Goal: Task Accomplishment & Management: Manage account settings

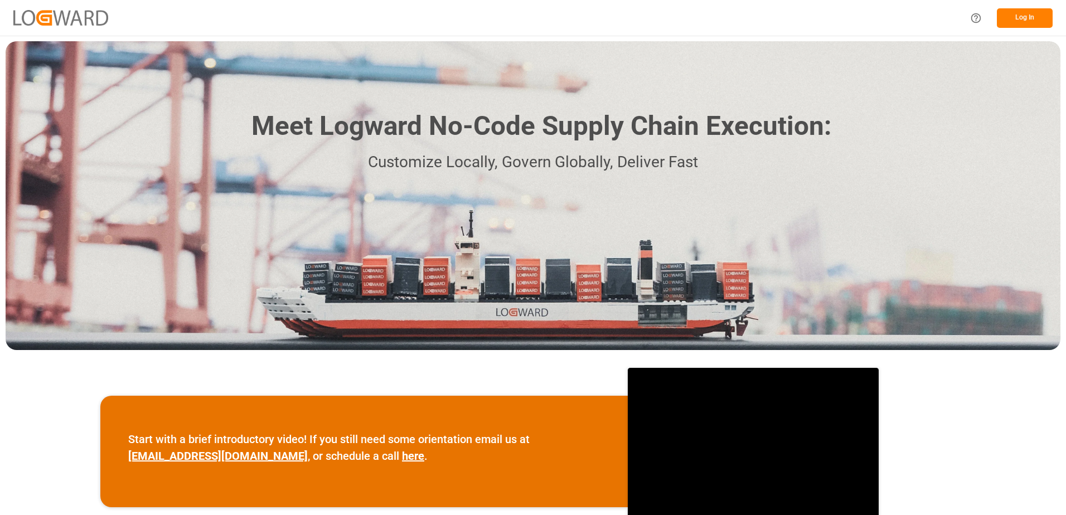
click at [1016, 22] on button "Log In" at bounding box center [1025, 18] width 56 height 20
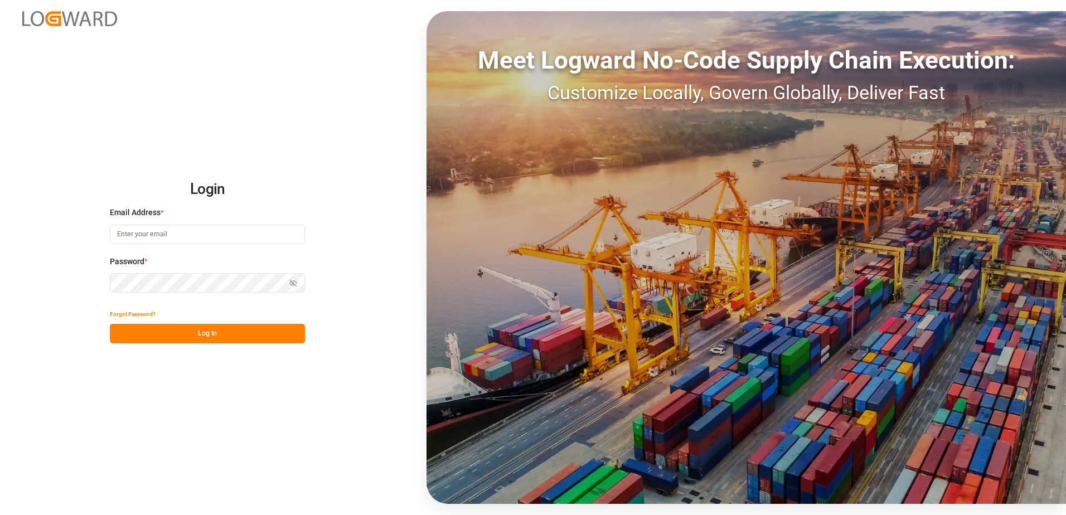
type input "[PERSON_NAME][EMAIL_ADDRESS][PERSON_NAME][DOMAIN_NAME]"
drag, startPoint x: 216, startPoint y: 329, endPoint x: 222, endPoint y: 323, distance: 8.7
click at [217, 330] on button "Log In" at bounding box center [207, 334] width 195 height 20
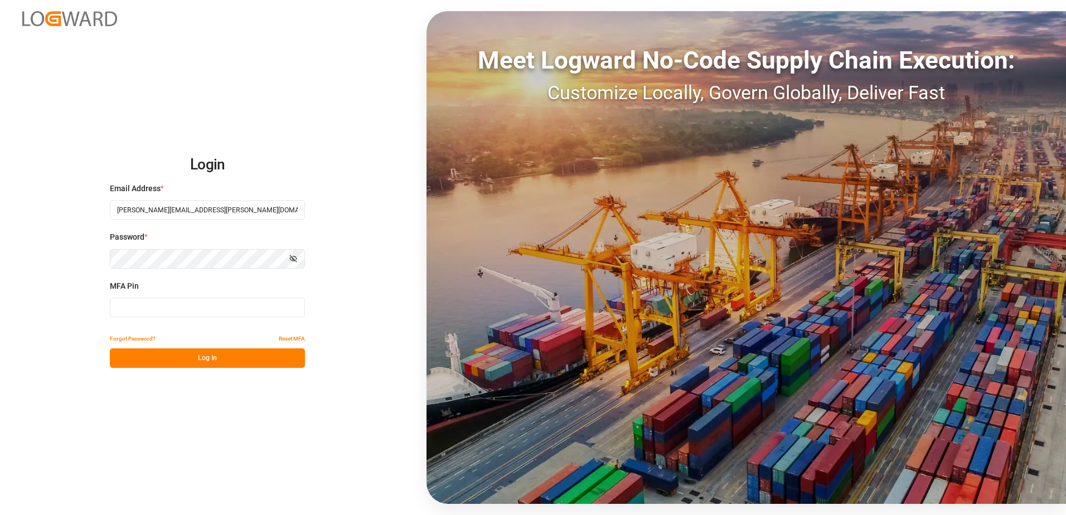
click at [220, 300] on input at bounding box center [207, 308] width 195 height 20
type input "903086"
click at [192, 366] on button "Log In" at bounding box center [207, 358] width 195 height 20
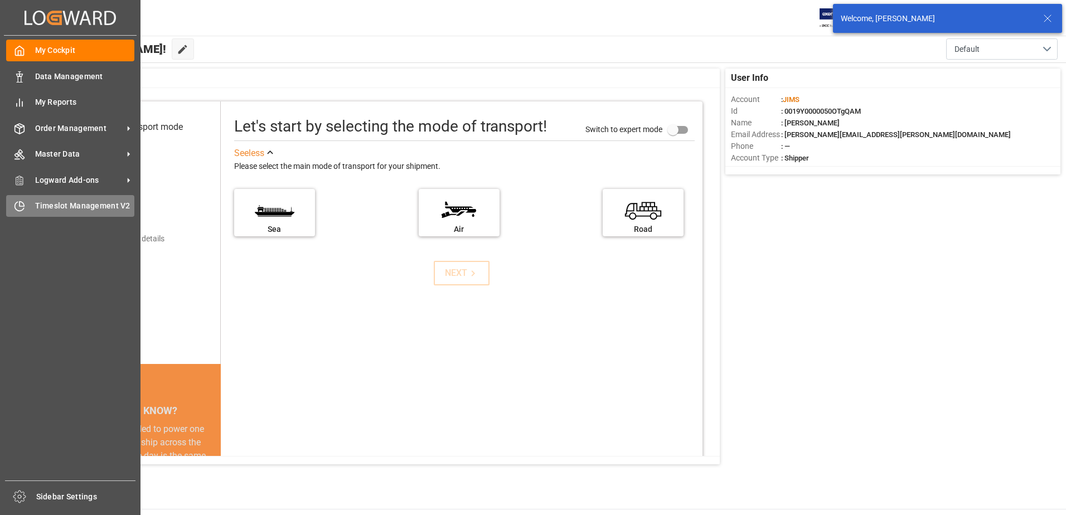
click at [30, 204] on div "Timeslot Management V2 Timeslot Management V2" at bounding box center [70, 206] width 128 height 22
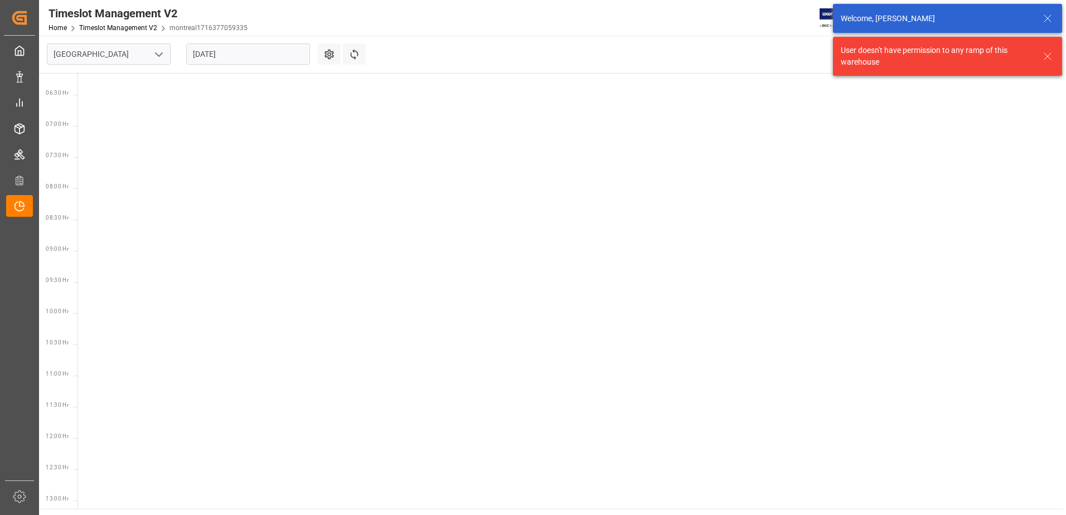
scroll to position [391, 0]
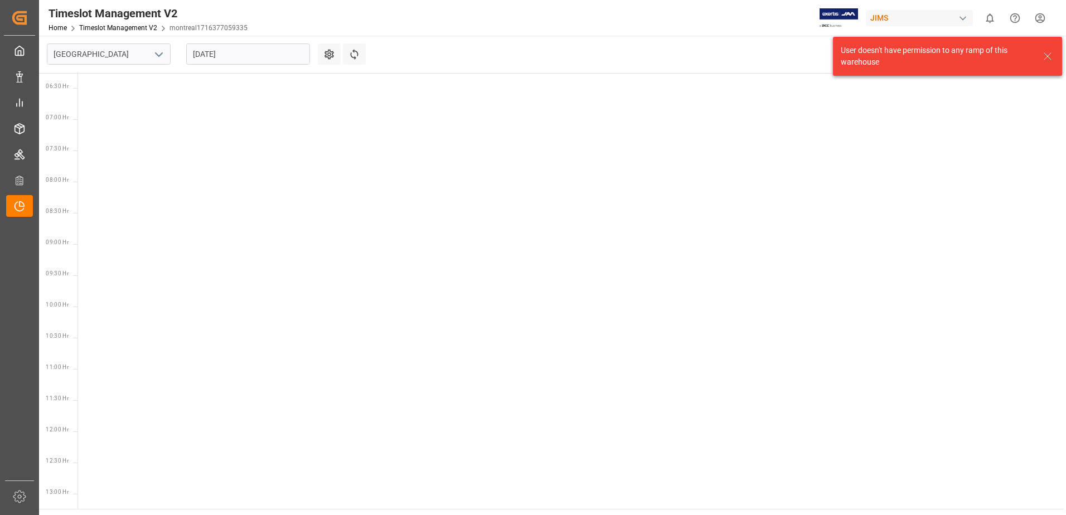
click at [159, 54] on icon "open menu" at bounding box center [158, 54] width 13 height 13
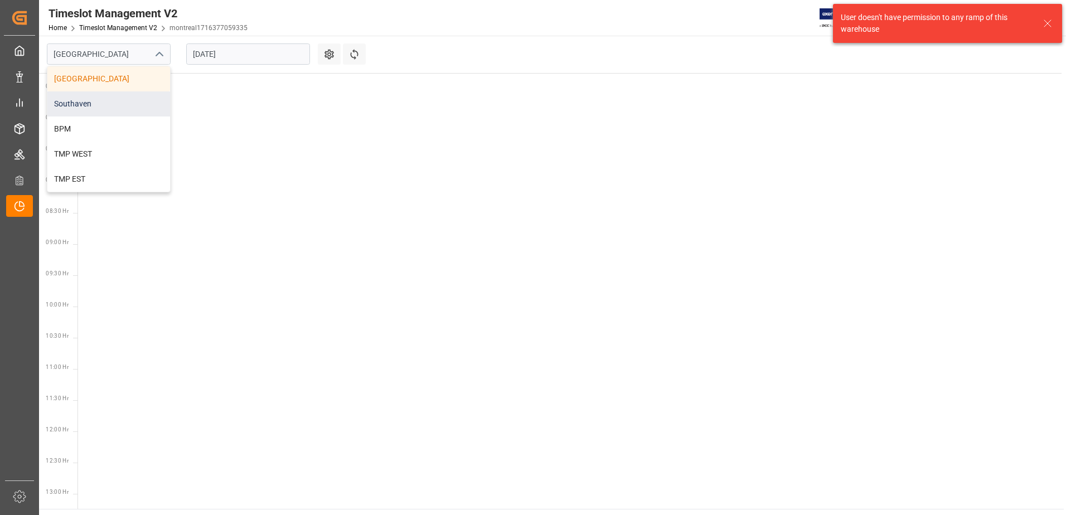
click at [109, 99] on div "Southaven" at bounding box center [108, 103] width 123 height 25
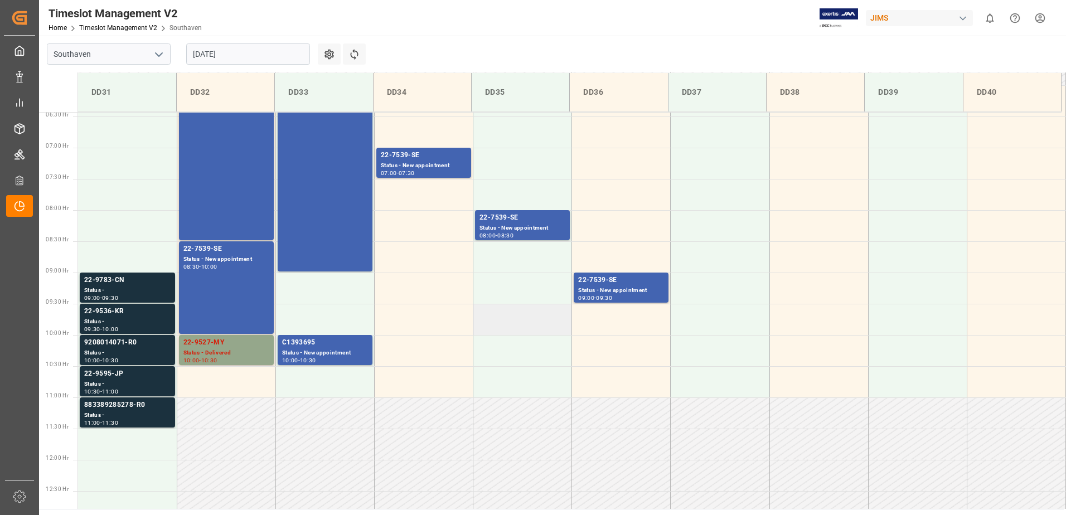
scroll to position [374, 0]
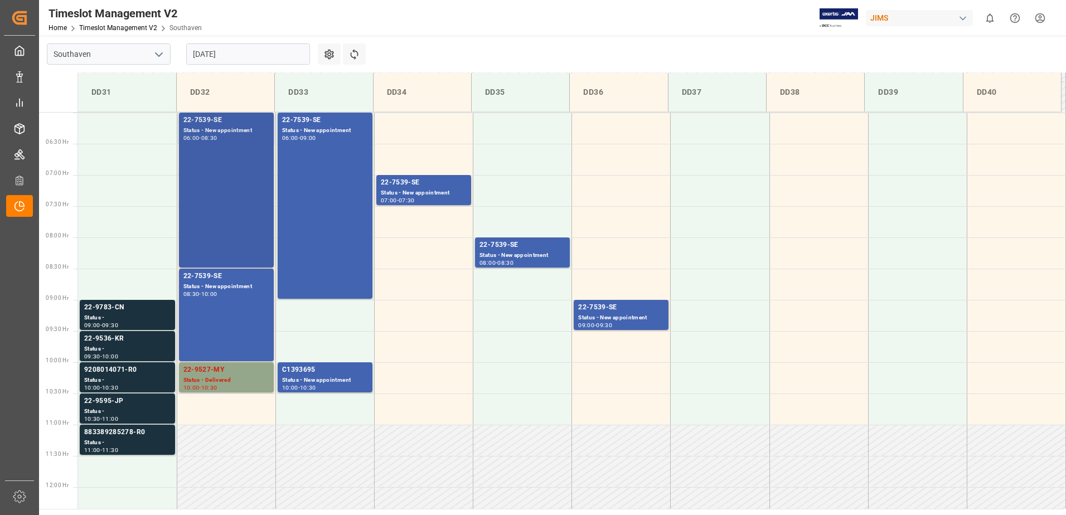
click at [227, 184] on div "22-7539-SE Status - New appointment 06:00 - 08:30" at bounding box center [226, 190] width 86 height 151
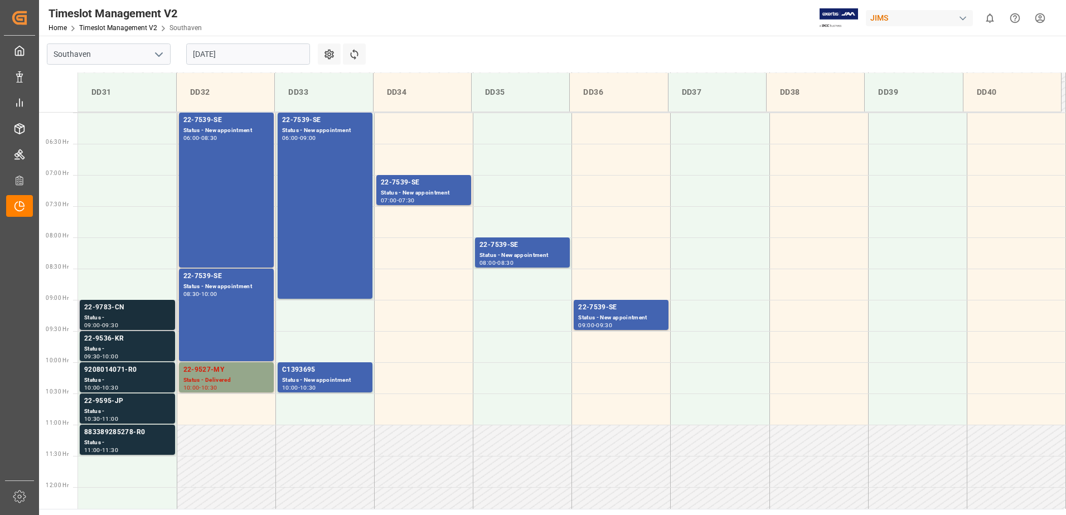
click at [127, 319] on div "Status -" at bounding box center [127, 317] width 86 height 9
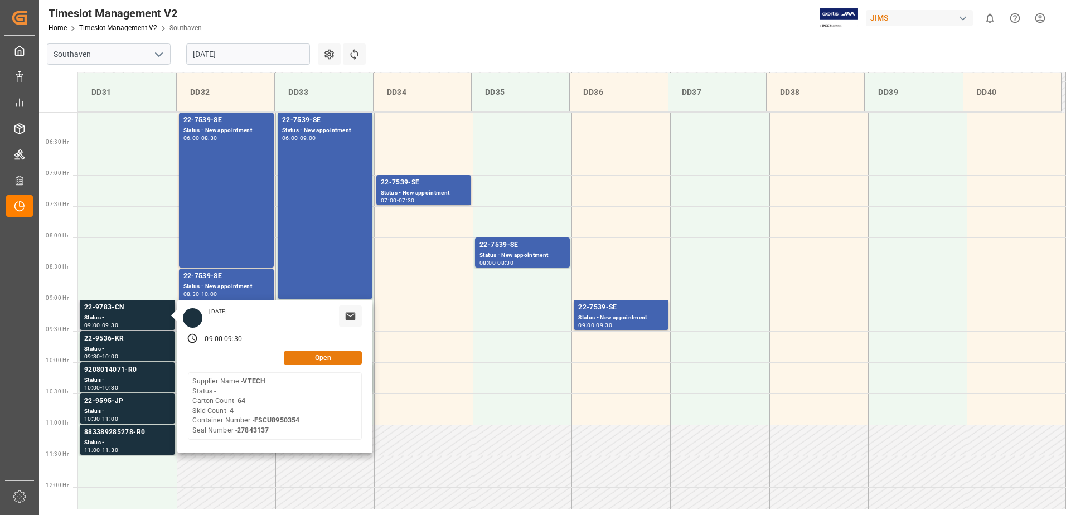
click at [323, 355] on button "Open" at bounding box center [323, 357] width 78 height 13
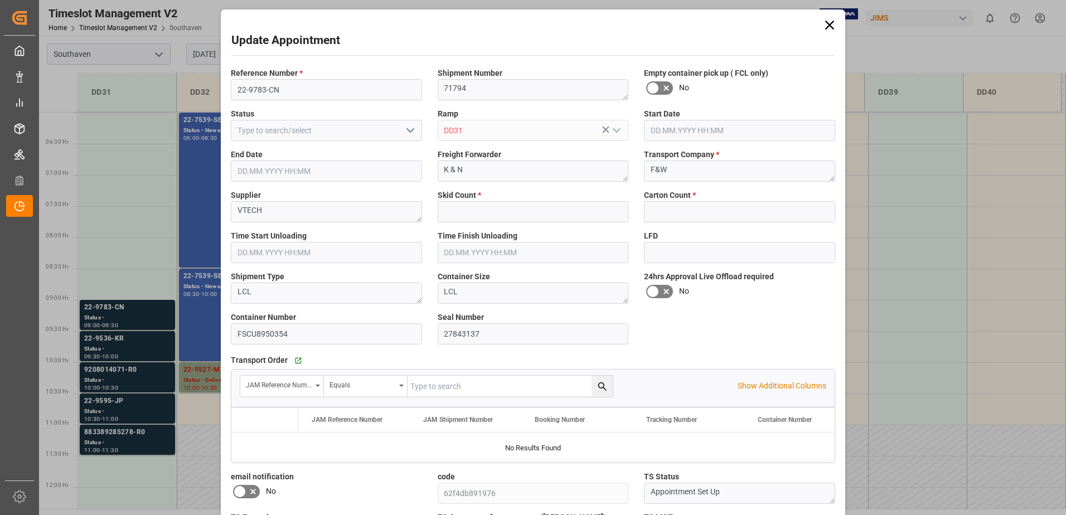
type input "4"
type input "64"
type input "[DATE] 09:00"
type input "[DATE] 09:30"
type input "[DATE] 13:45"
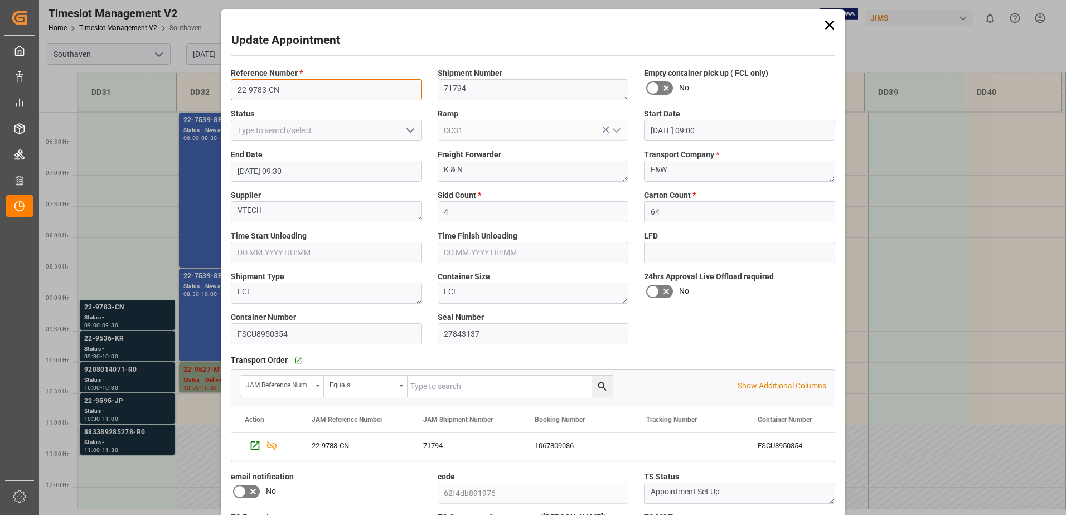
click at [305, 89] on input "22-9783-CN" at bounding box center [326, 89] width 191 height 21
click at [114, 348] on div "Update Appointment Reference Number * 22-9783-CN Shipment Number 71794 Empty co…" at bounding box center [533, 257] width 1066 height 515
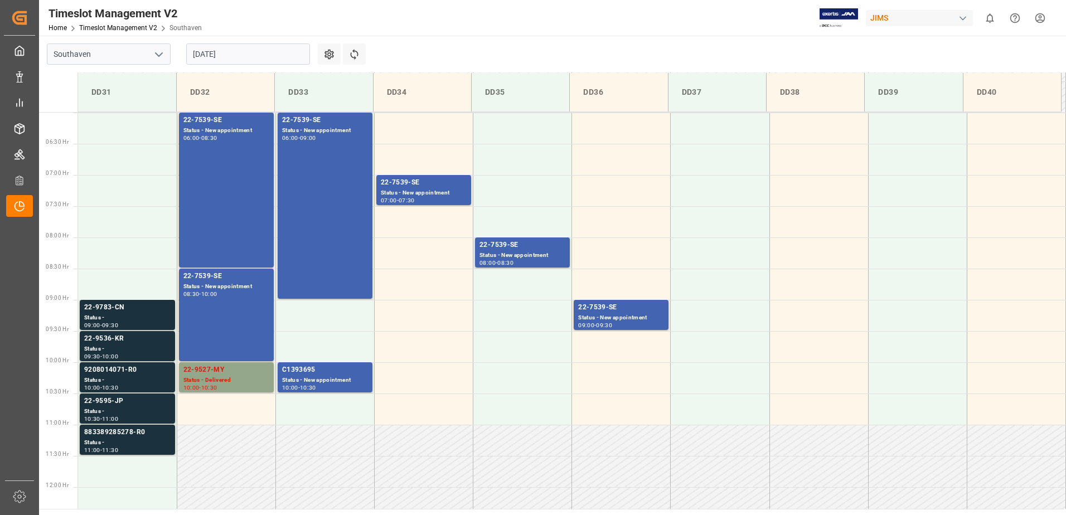
click at [135, 348] on div "Status -" at bounding box center [127, 349] width 86 height 9
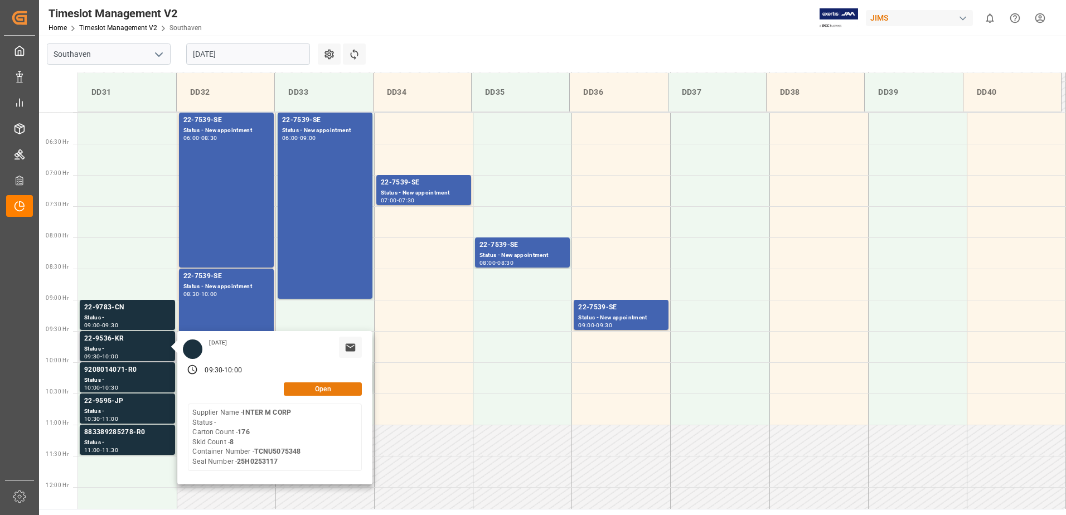
click at [305, 386] on button "Open" at bounding box center [323, 388] width 78 height 13
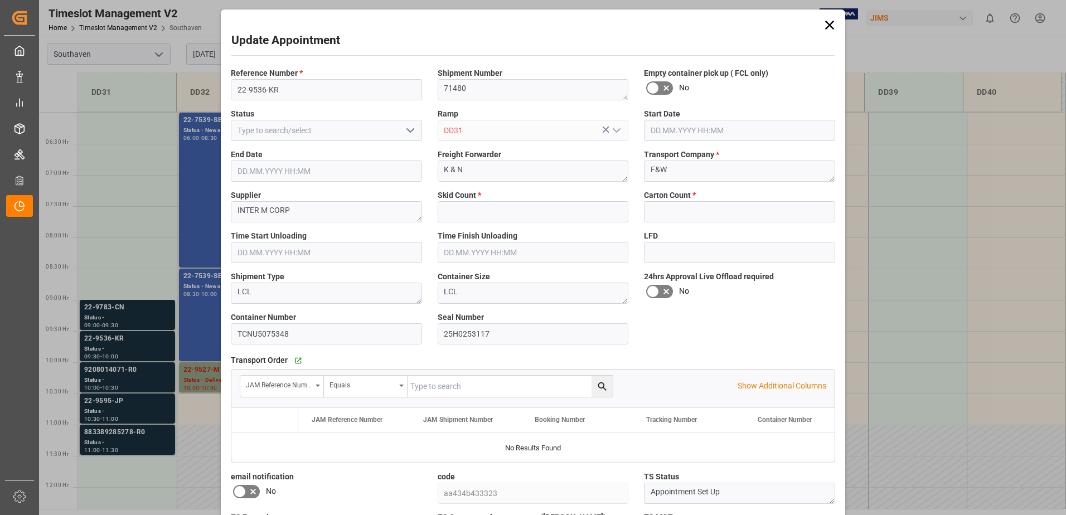
type input "8"
type input "176"
type input "[DATE] 09:30"
type input "[DATE] 10:00"
type input "[DATE] 14:09"
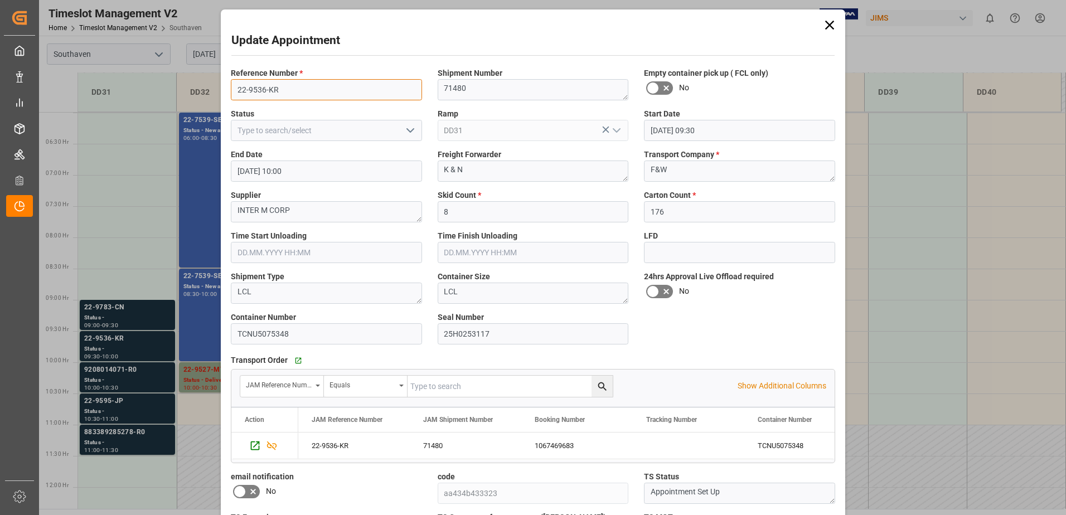
click at [282, 88] on input "22-9536-KR" at bounding box center [326, 89] width 191 height 21
click at [97, 365] on div "Update Appointment Reference Number * 22-9536-KR Shipment Number 71480 Empty co…" at bounding box center [533, 257] width 1066 height 515
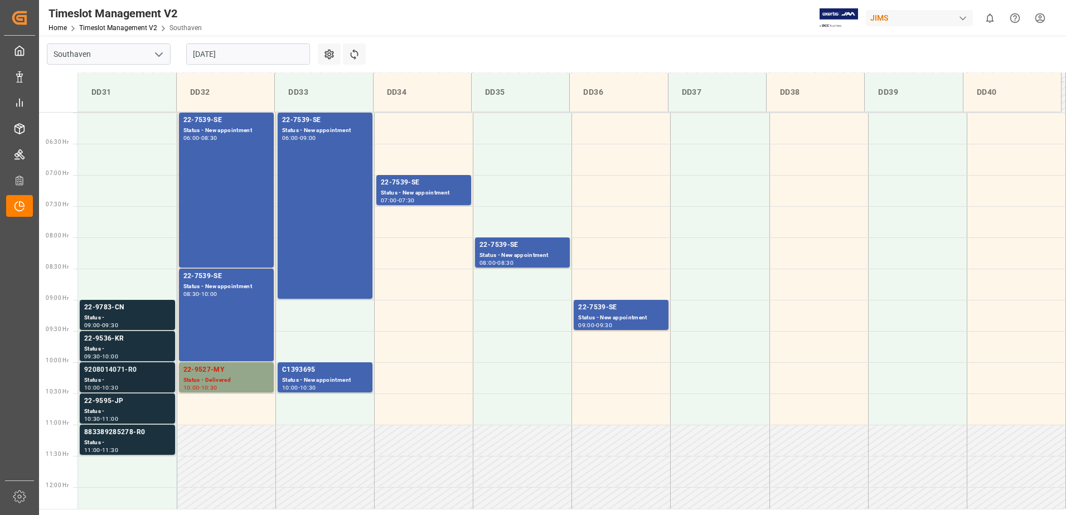
click at [103, 372] on div "9208014071-R0" at bounding box center [127, 370] width 86 height 11
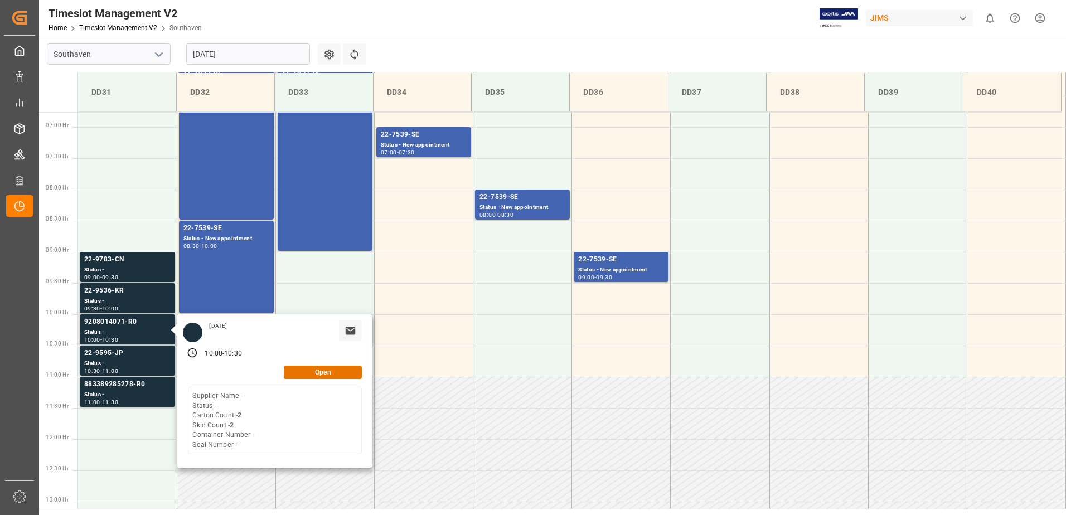
scroll to position [486, 0]
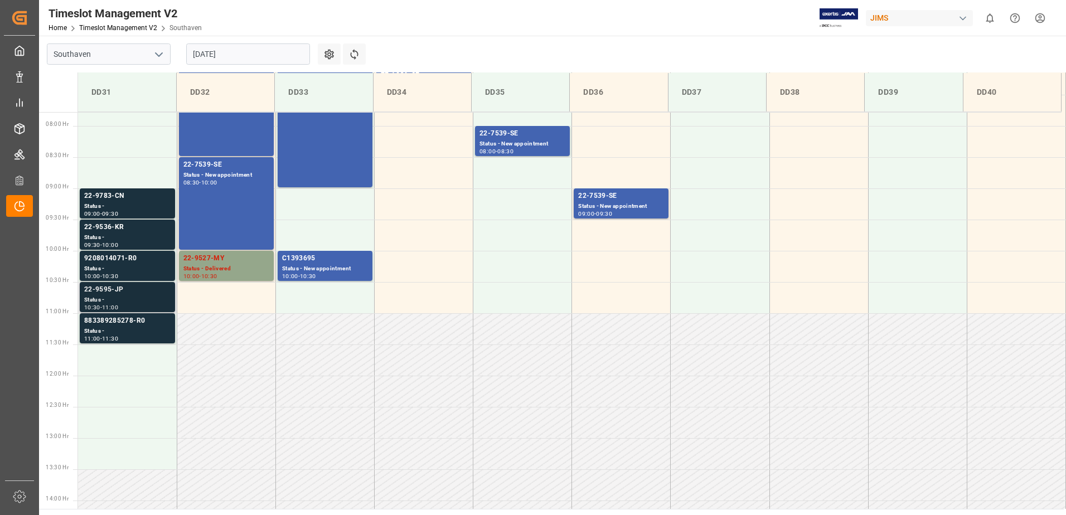
click at [130, 299] on div "Status -" at bounding box center [127, 299] width 86 height 9
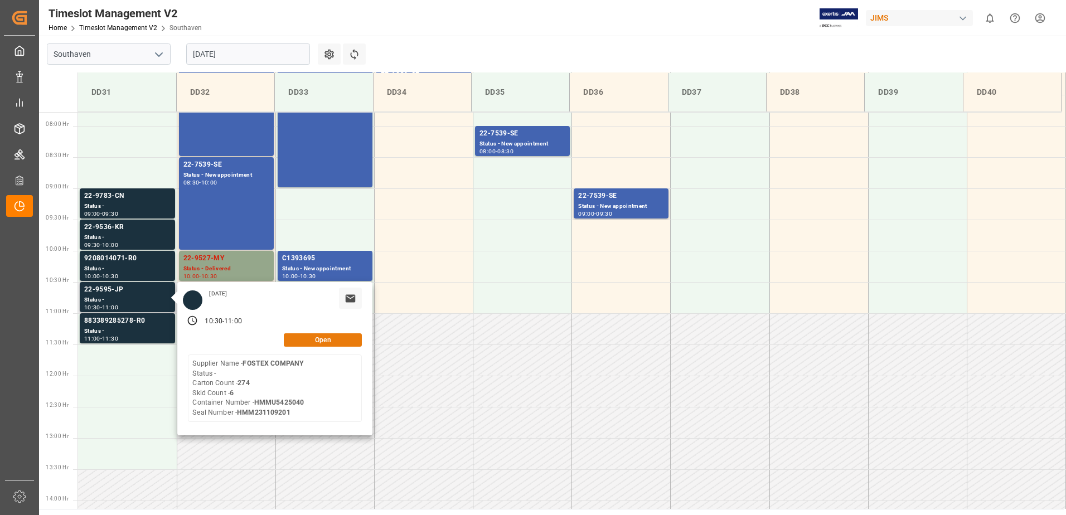
click at [314, 342] on button "Open" at bounding box center [323, 339] width 78 height 13
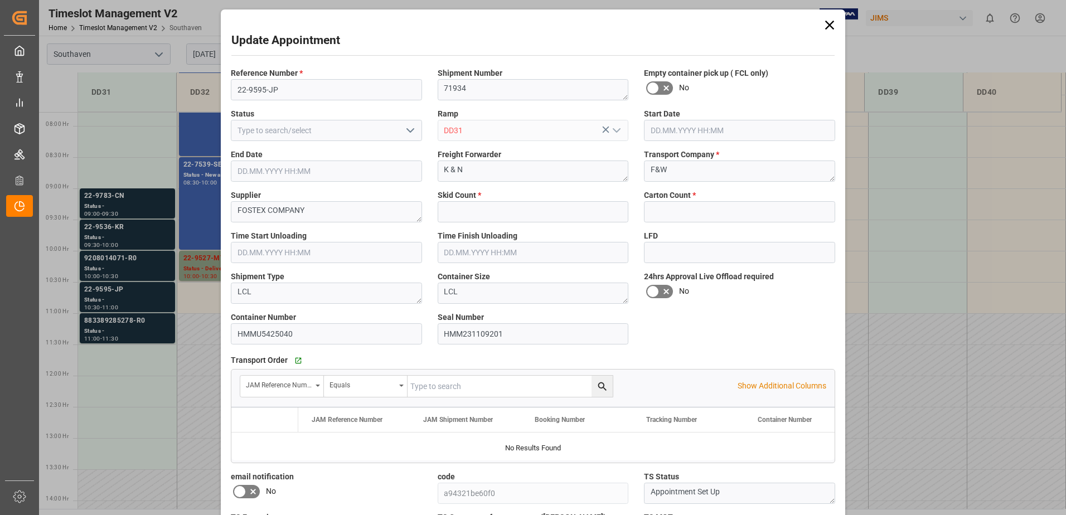
type input "6"
type input "274"
type input "[DATE] 10:30"
type input "[DATE] 11:00"
type input "[DATE] 16:25"
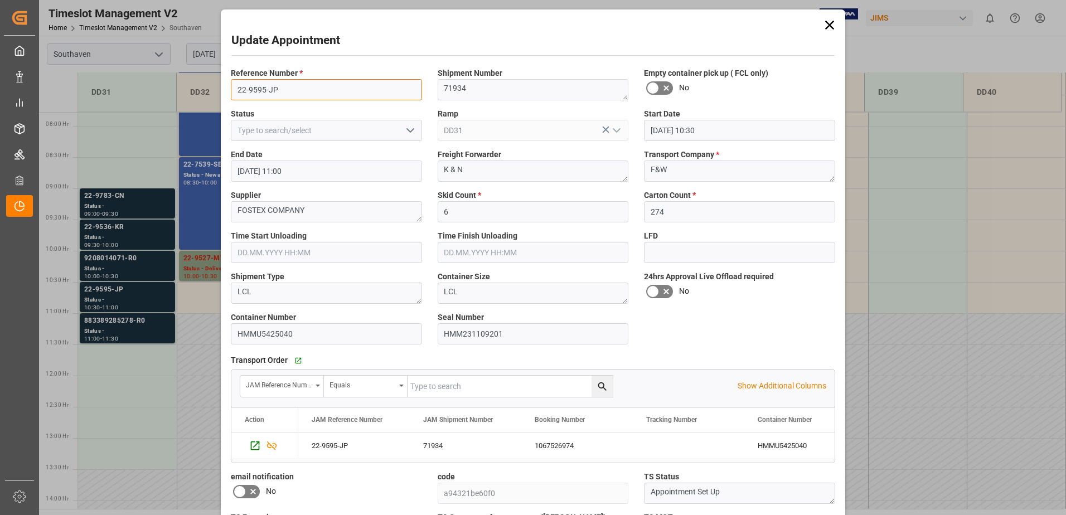
click at [305, 99] on input "22-9595-JP" at bounding box center [326, 89] width 191 height 21
click at [128, 319] on div "Update Appointment Reference Number * 22-9595-JP Shipment Number 71934 Empty co…" at bounding box center [533, 257] width 1066 height 515
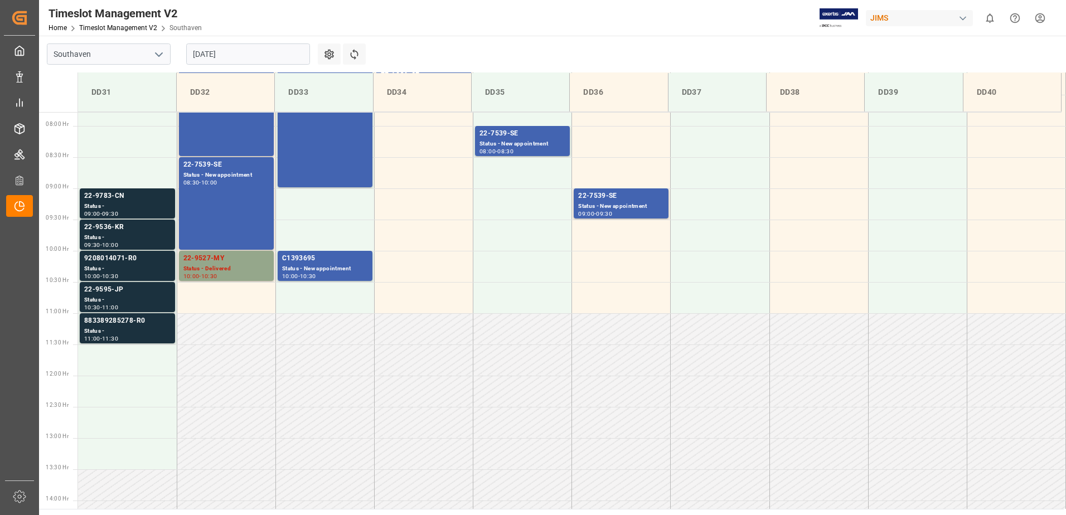
click at [128, 331] on div "Status -" at bounding box center [127, 331] width 86 height 9
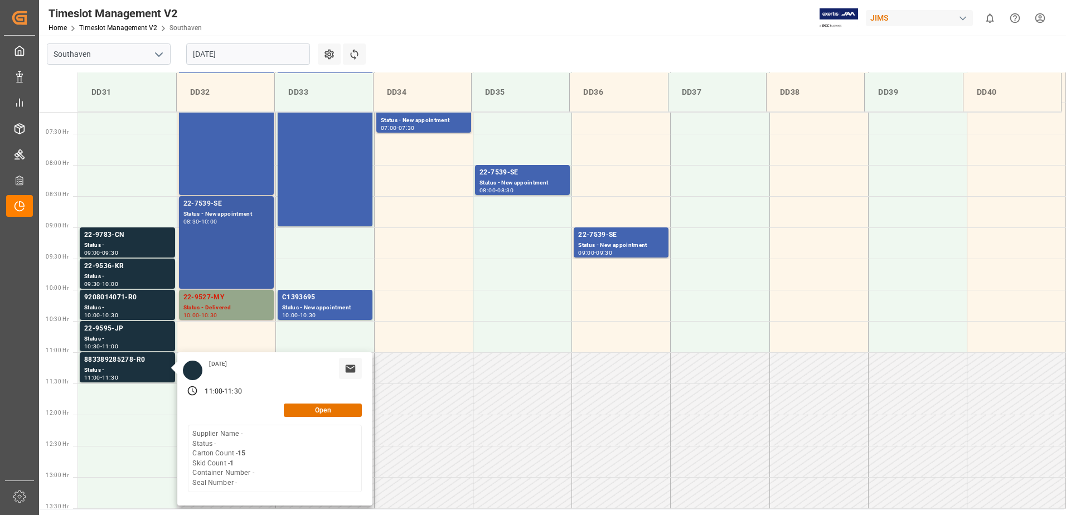
scroll to position [430, 0]
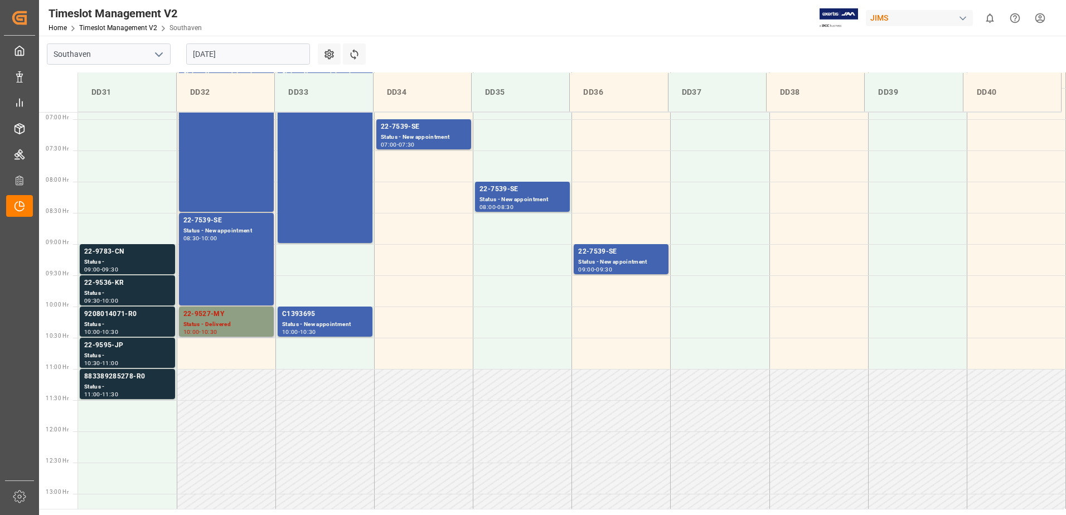
click at [224, 322] on div "Status - Delivered" at bounding box center [226, 324] width 86 height 9
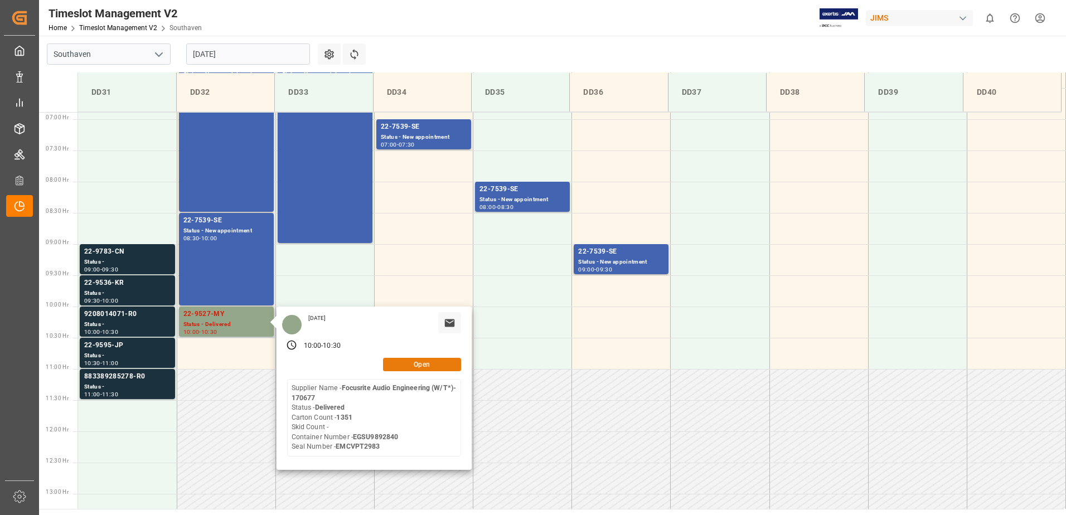
click at [423, 366] on button "Open" at bounding box center [422, 364] width 78 height 13
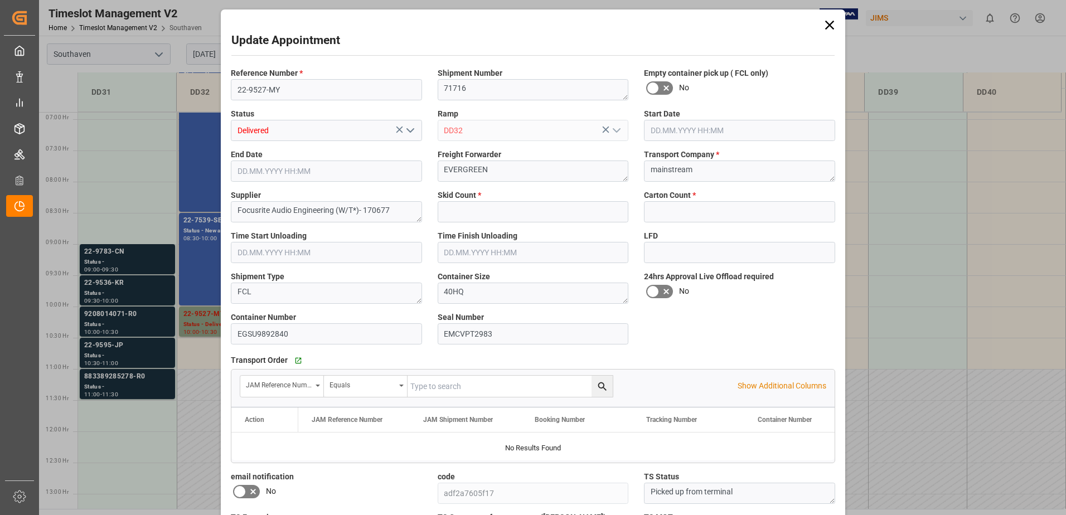
type input "0"
type input "1351"
type input "[DATE] 10:00"
type input "[DATE] 10:30"
type input "[DATE] 16:31"
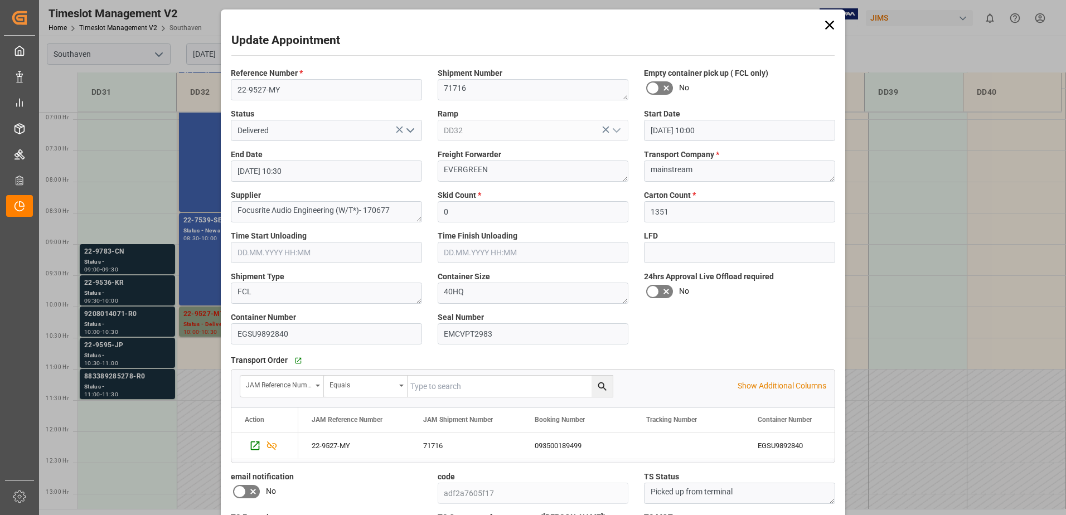
click at [322, 102] on div "Reference Number * 22-9527-MY" at bounding box center [326, 84] width 207 height 41
click at [321, 91] on input "22-9527-MY" at bounding box center [326, 89] width 191 height 21
click at [829, 22] on icon at bounding box center [830, 25] width 16 height 16
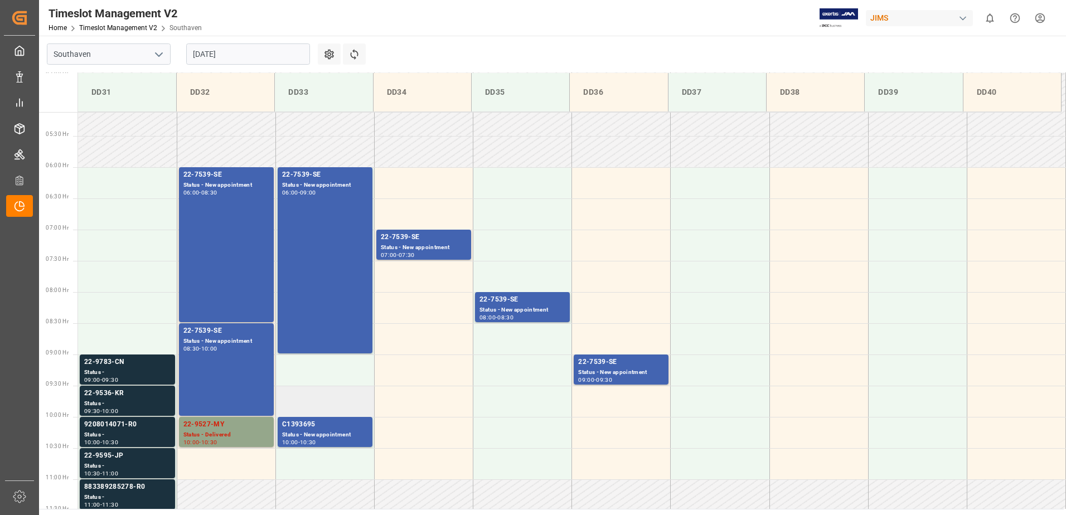
scroll to position [318, 0]
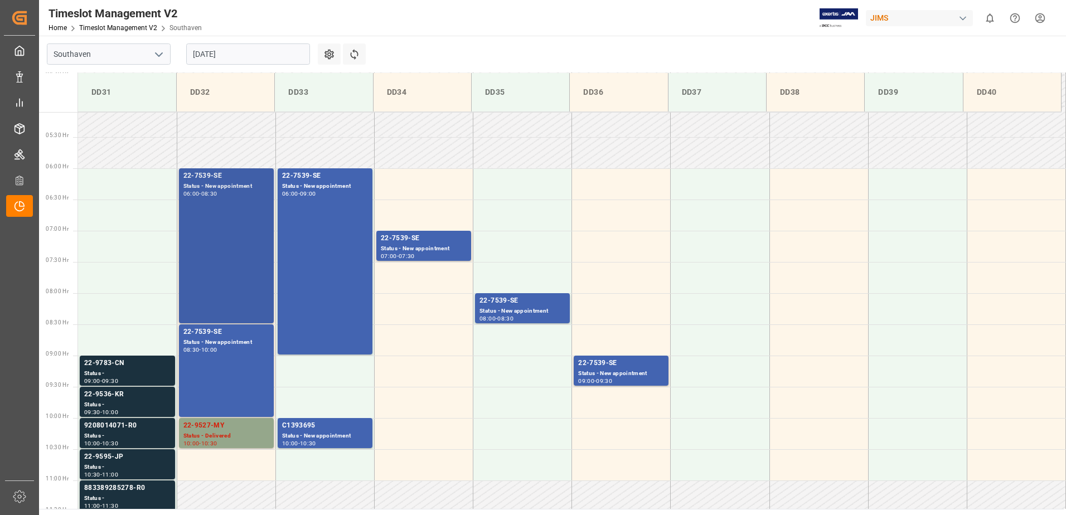
click at [244, 236] on div "22-7539-SE Status - New appointment 06:00 - 08:30" at bounding box center [226, 246] width 86 height 151
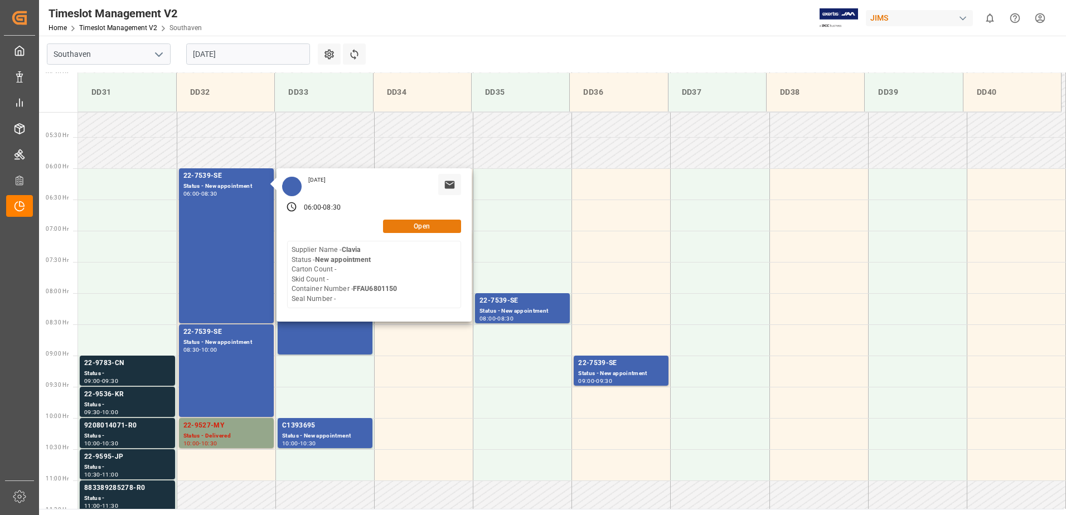
click at [440, 225] on button "Open" at bounding box center [422, 226] width 78 height 13
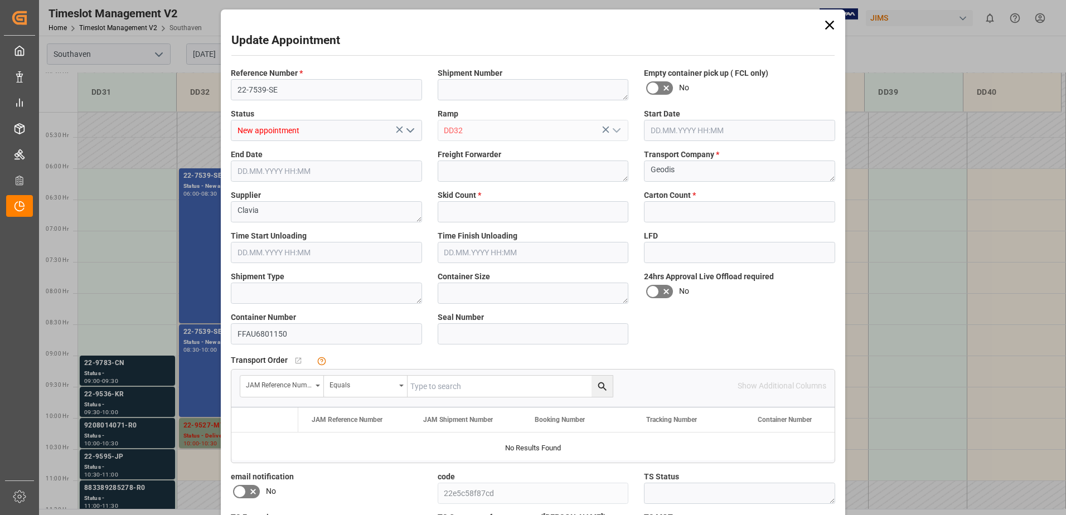
type input "0"
type input "[DATE] 06:00"
type input "[DATE] 08:30"
type input "[DATE] 11:22"
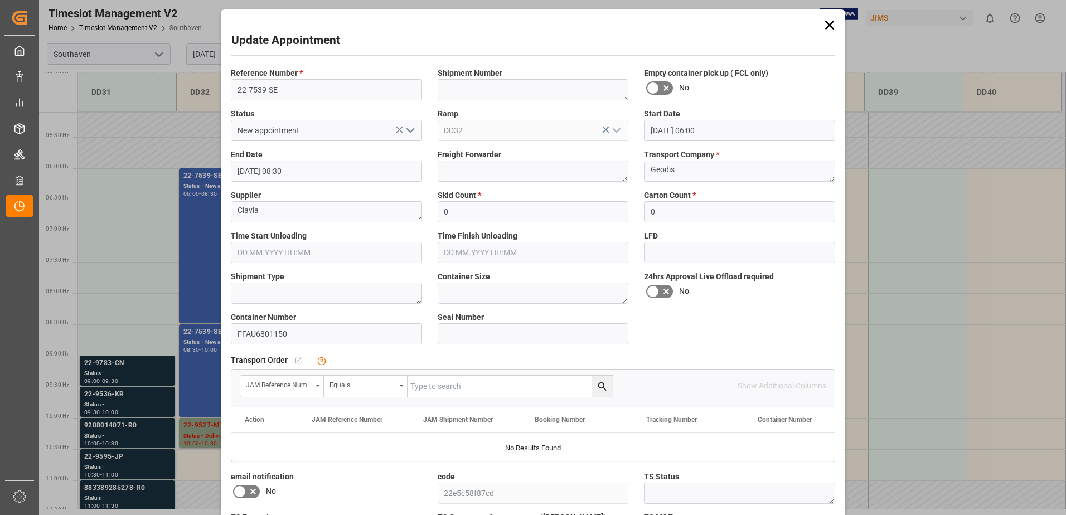
click at [826, 23] on icon at bounding box center [829, 25] width 9 height 9
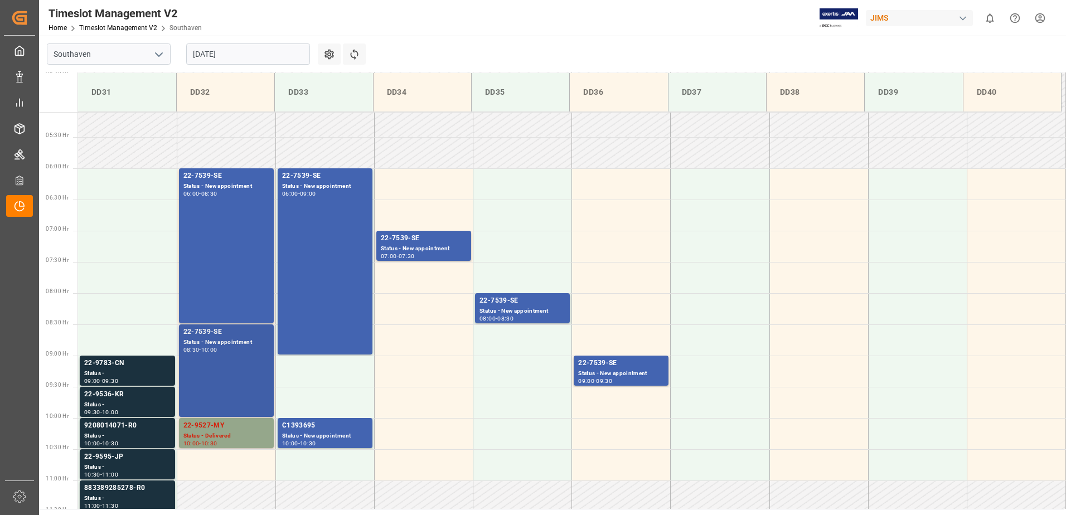
click at [215, 331] on div "22-7539-SE" at bounding box center [226, 332] width 86 height 11
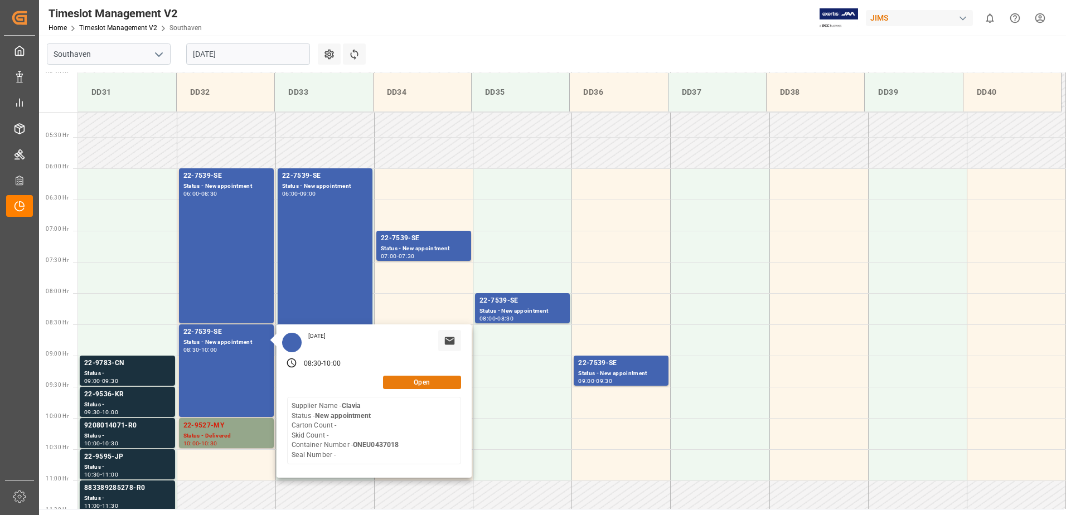
click at [409, 382] on button "Open" at bounding box center [422, 382] width 78 height 13
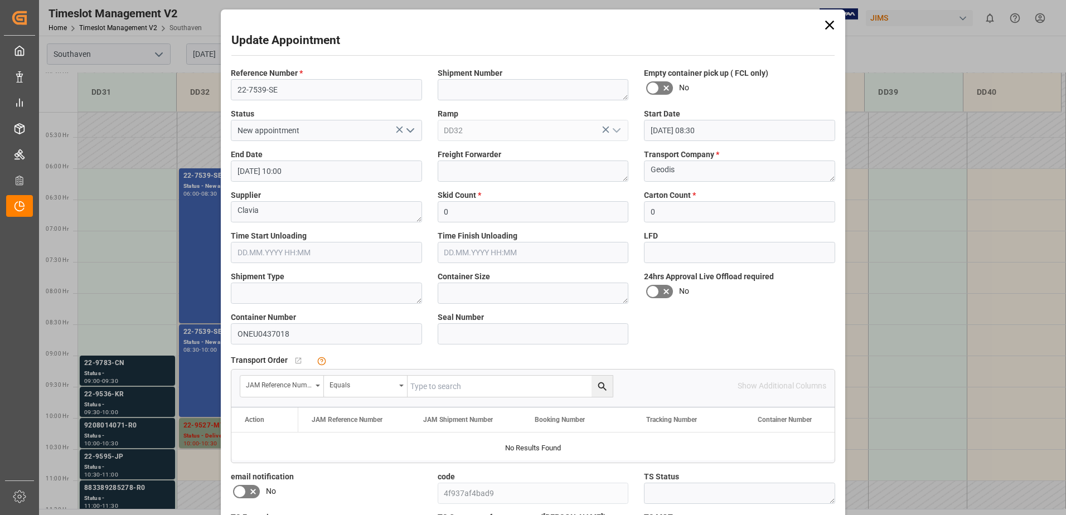
click at [835, 27] on icon at bounding box center [830, 25] width 16 height 16
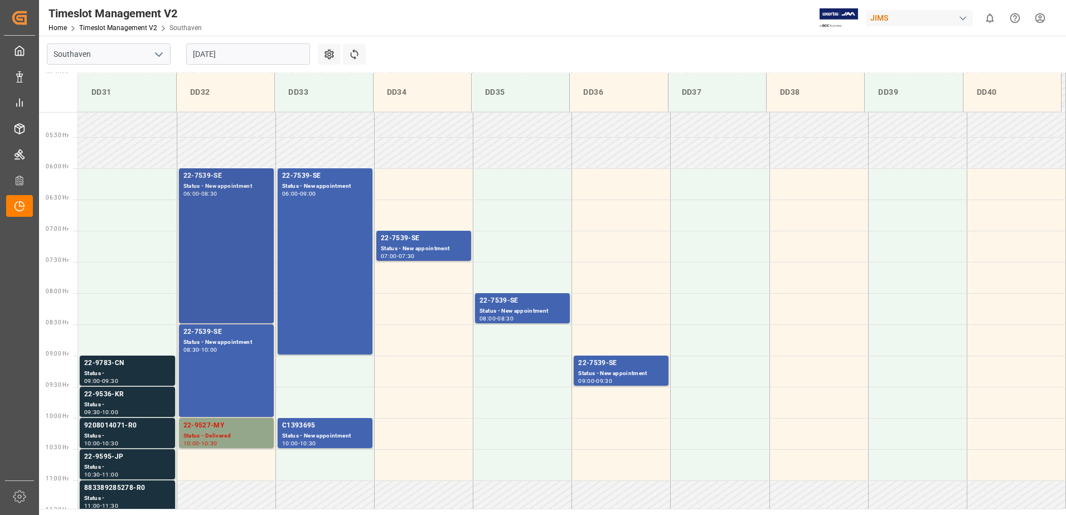
click at [220, 233] on div "22-7539-SE Status - New appointment 06:00 - 08:30" at bounding box center [226, 246] width 86 height 151
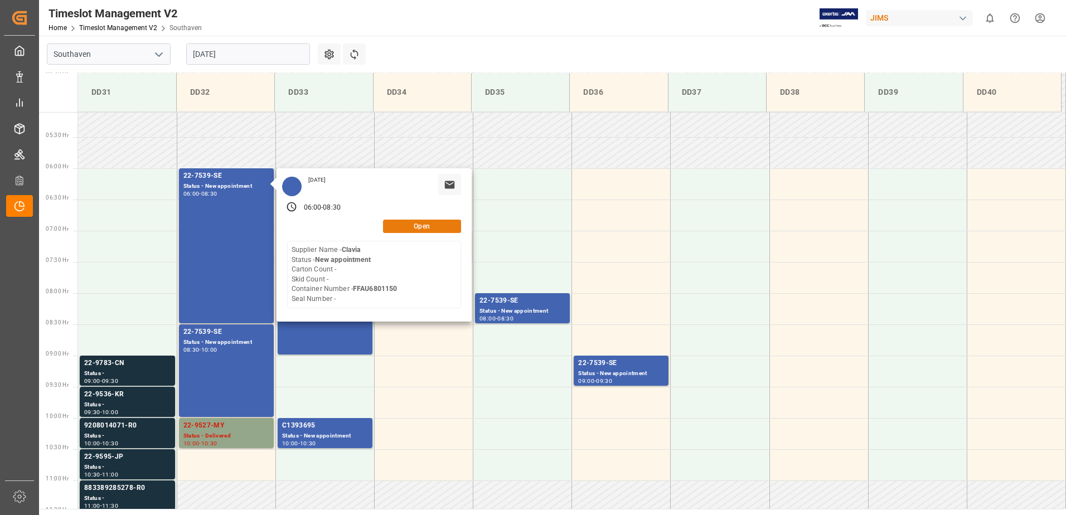
click at [435, 224] on button "Open" at bounding box center [422, 226] width 78 height 13
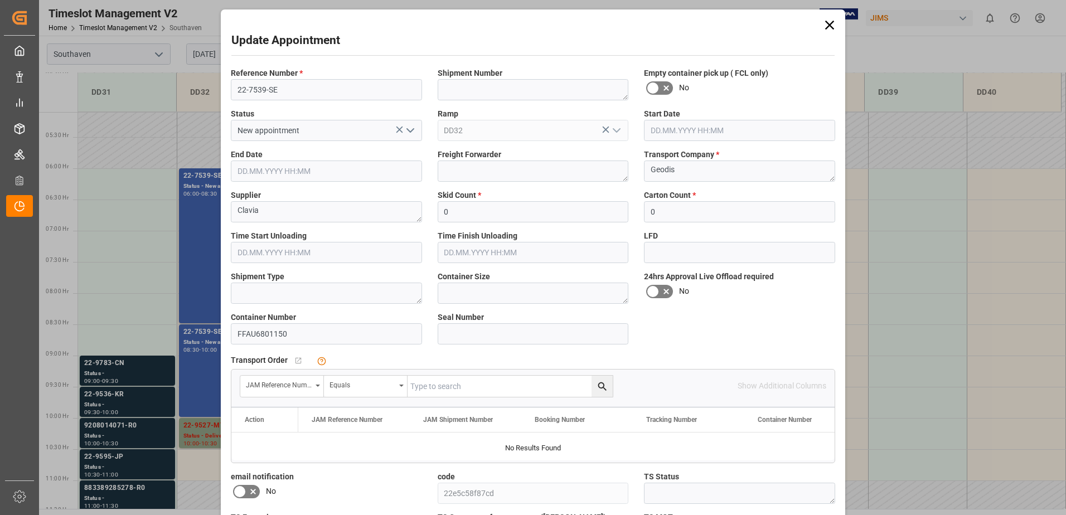
type input "[DATE] 06:00"
type input "[DATE] 08:30"
type input "[DATE] 11:22"
click at [305, 92] on input "22-7539-SE" at bounding box center [326, 89] width 191 height 21
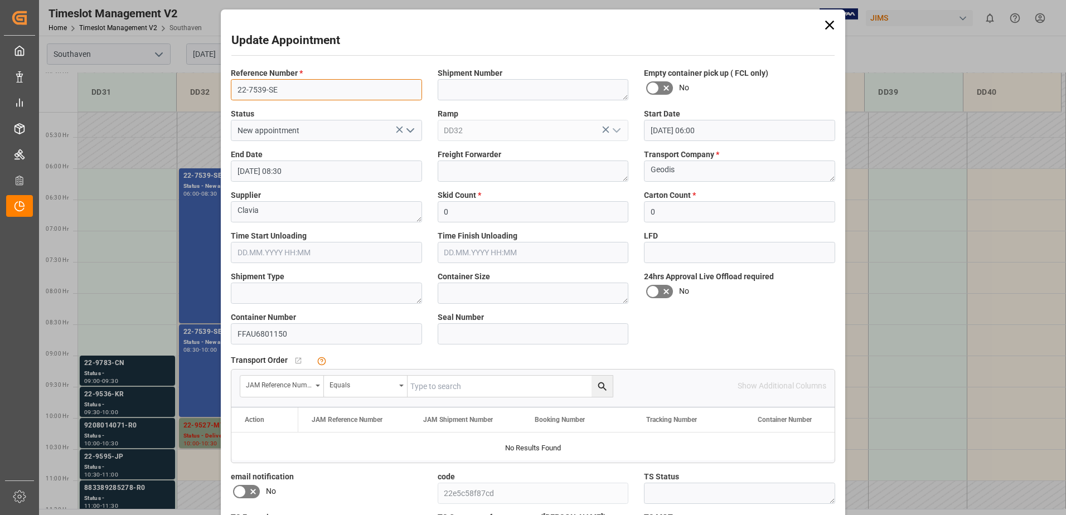
click at [305, 92] on input "22-7539-SE" at bounding box center [326, 89] width 191 height 21
